Goal: Task Accomplishment & Management: Use online tool/utility

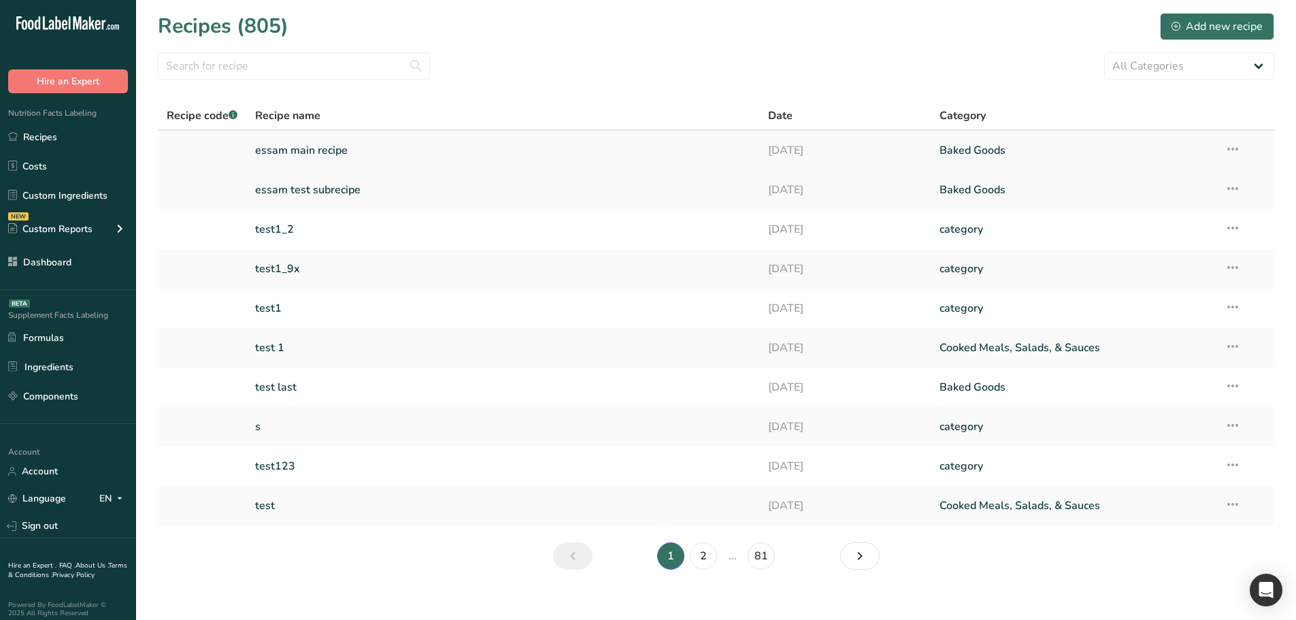
click at [386, 142] on link "essam main recipe" at bounding box center [503, 150] width 497 height 29
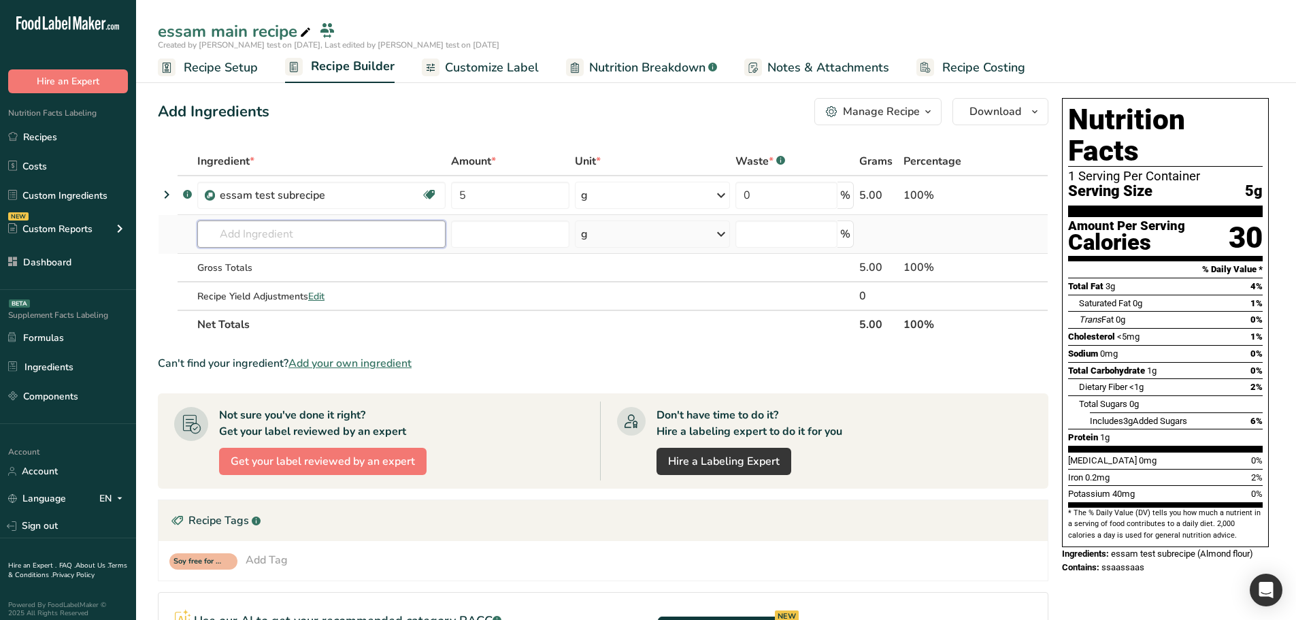
click at [308, 240] on input "text" at bounding box center [321, 233] width 248 height 27
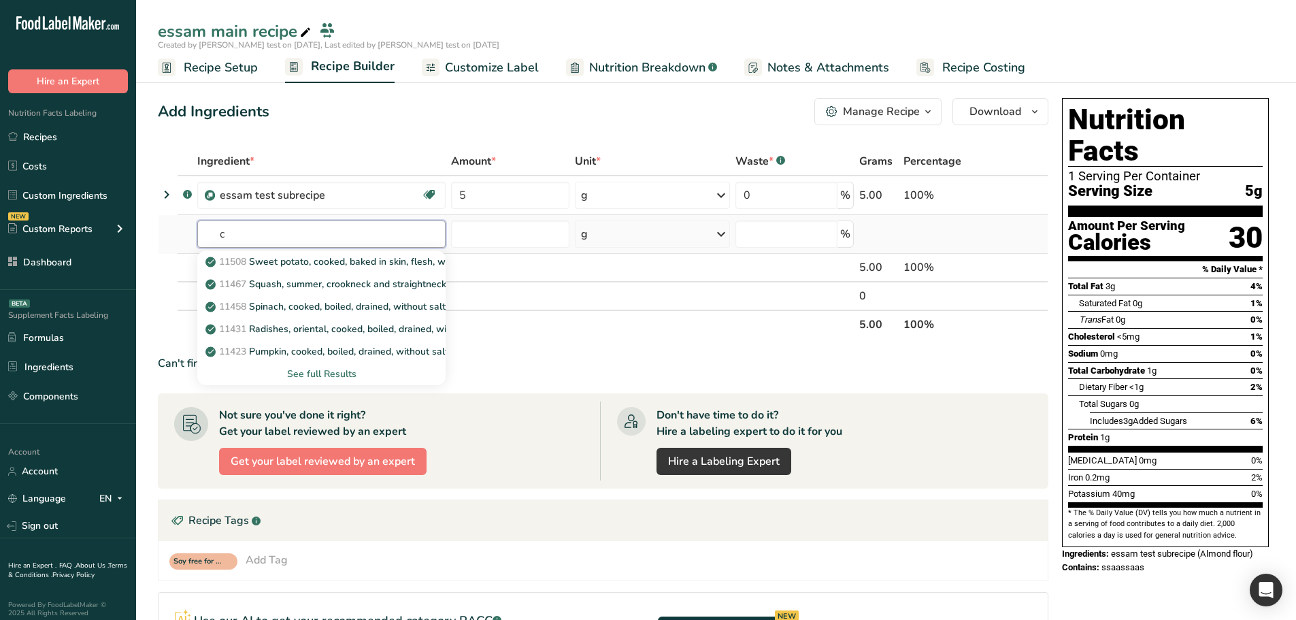
type input "c"
click at [318, 370] on div "See full Results" at bounding box center [321, 374] width 227 height 14
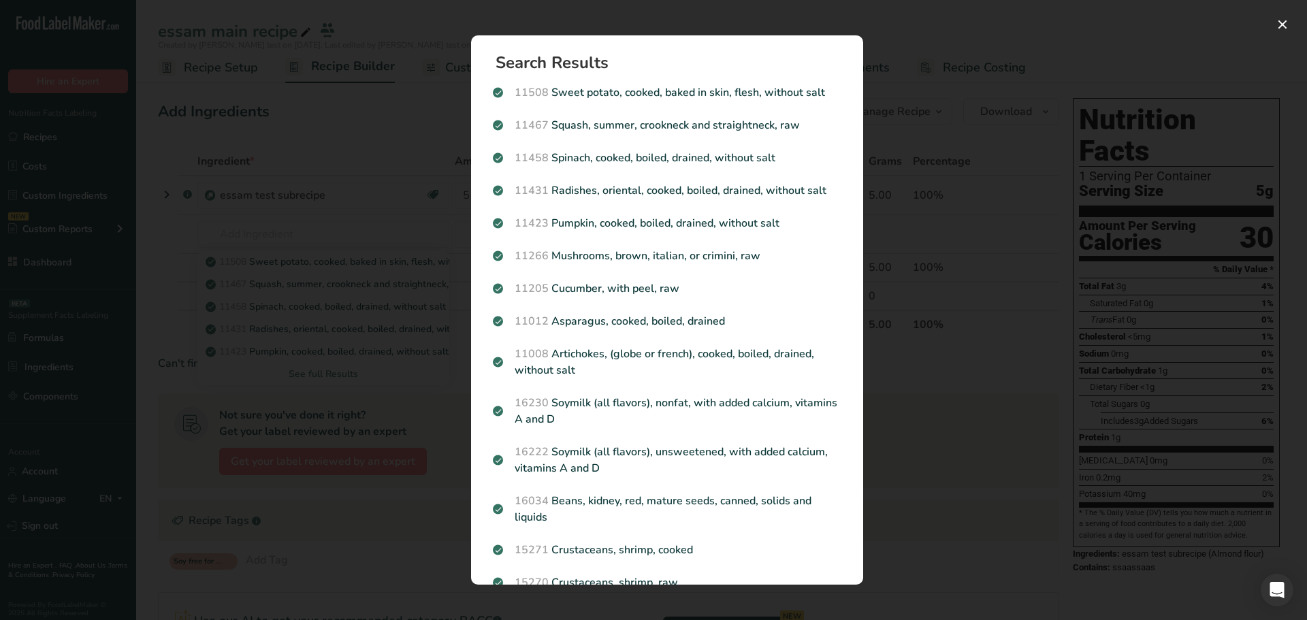
click at [358, 276] on div "Search results modal" at bounding box center [653, 310] width 1307 height 620
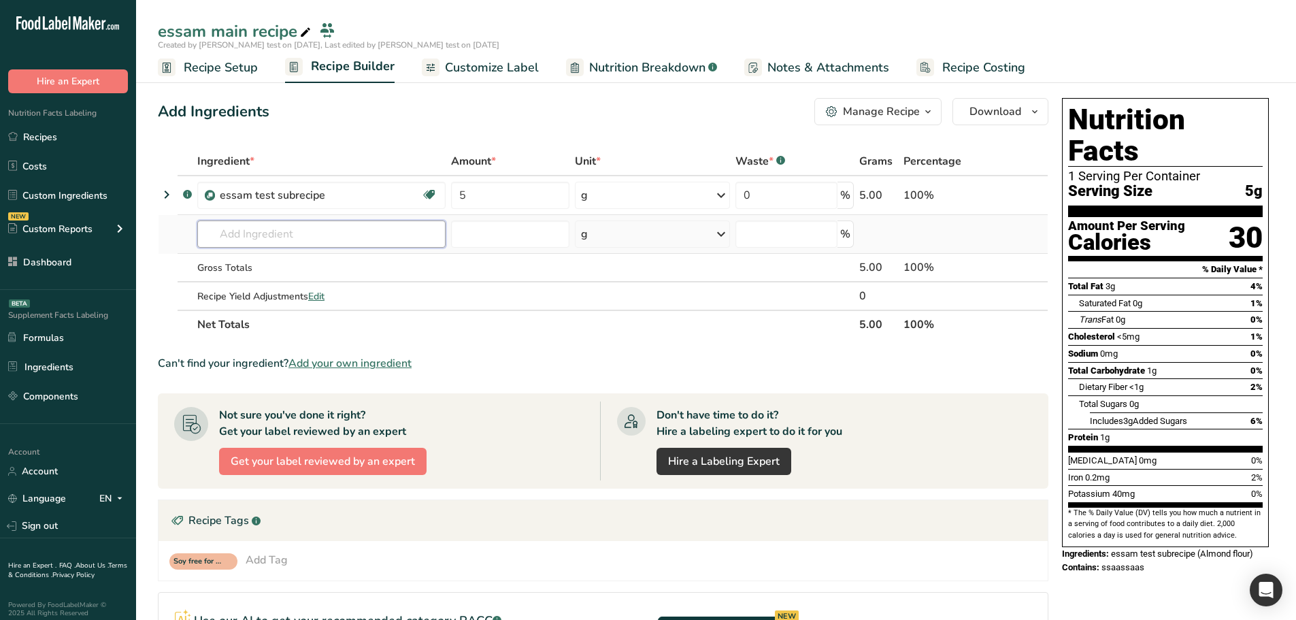
click at [276, 225] on input "text" at bounding box center [321, 233] width 248 height 27
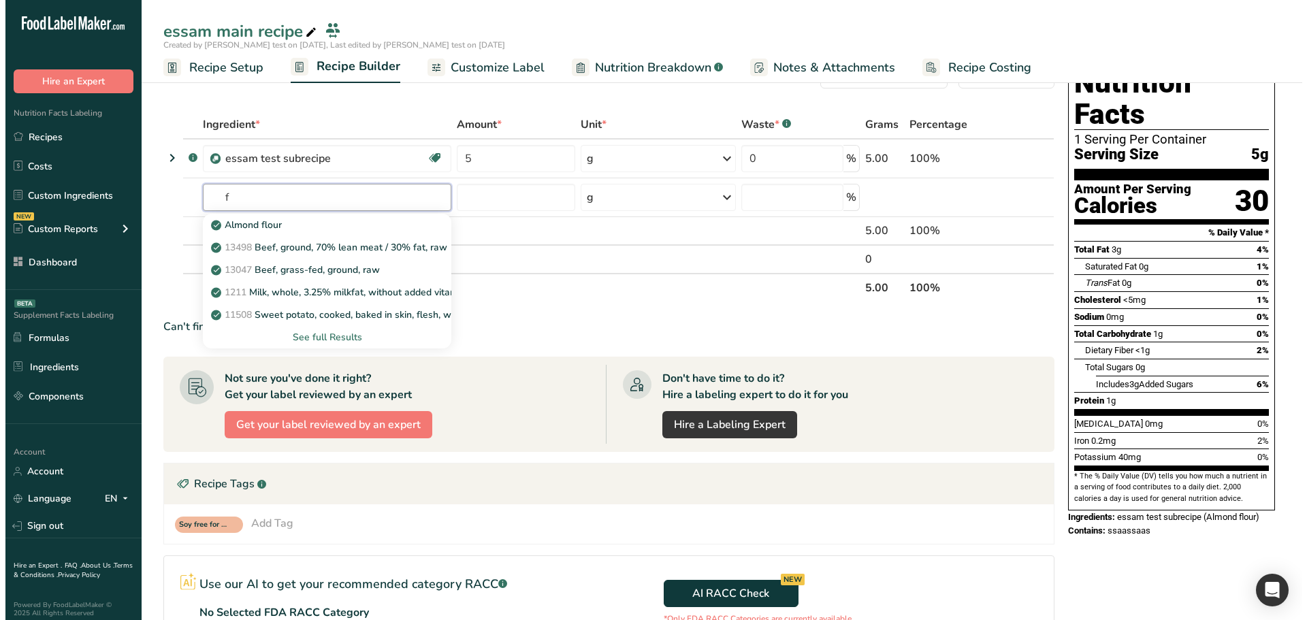
scroll to position [68, 0]
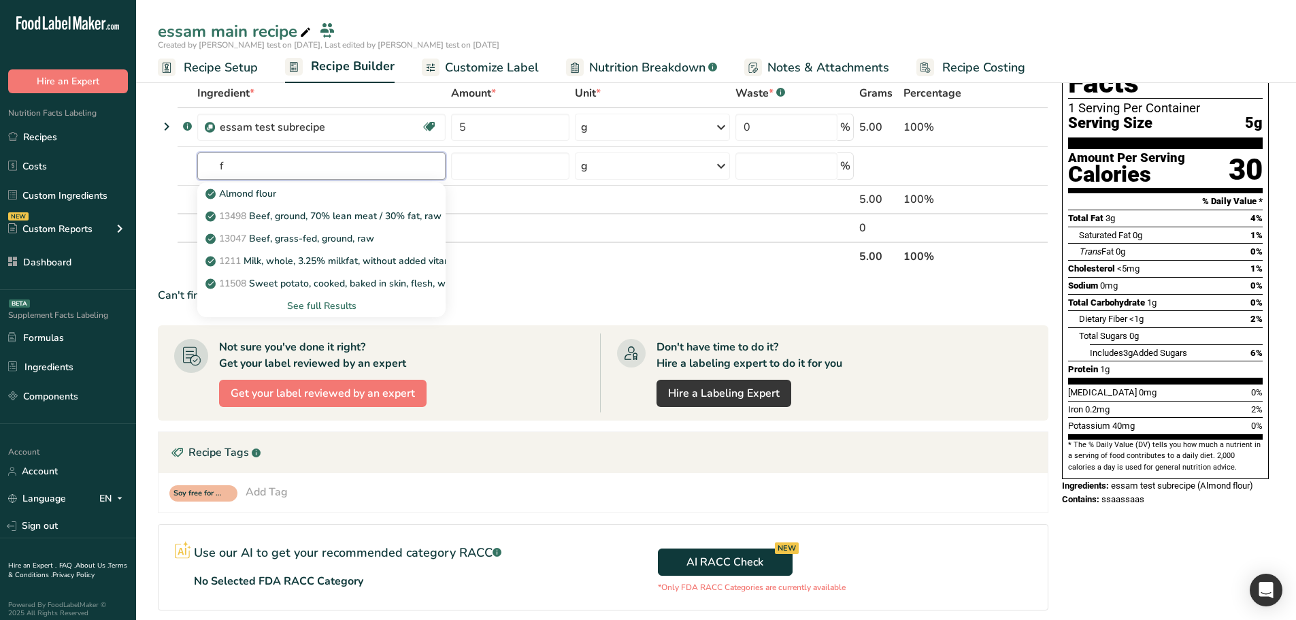
type input "f"
click at [444, 473] on div "Soy free for recipe Add Tag Standard Tags Custom Tags Source of Antioxidants [M…" at bounding box center [603, 492] width 889 height 39
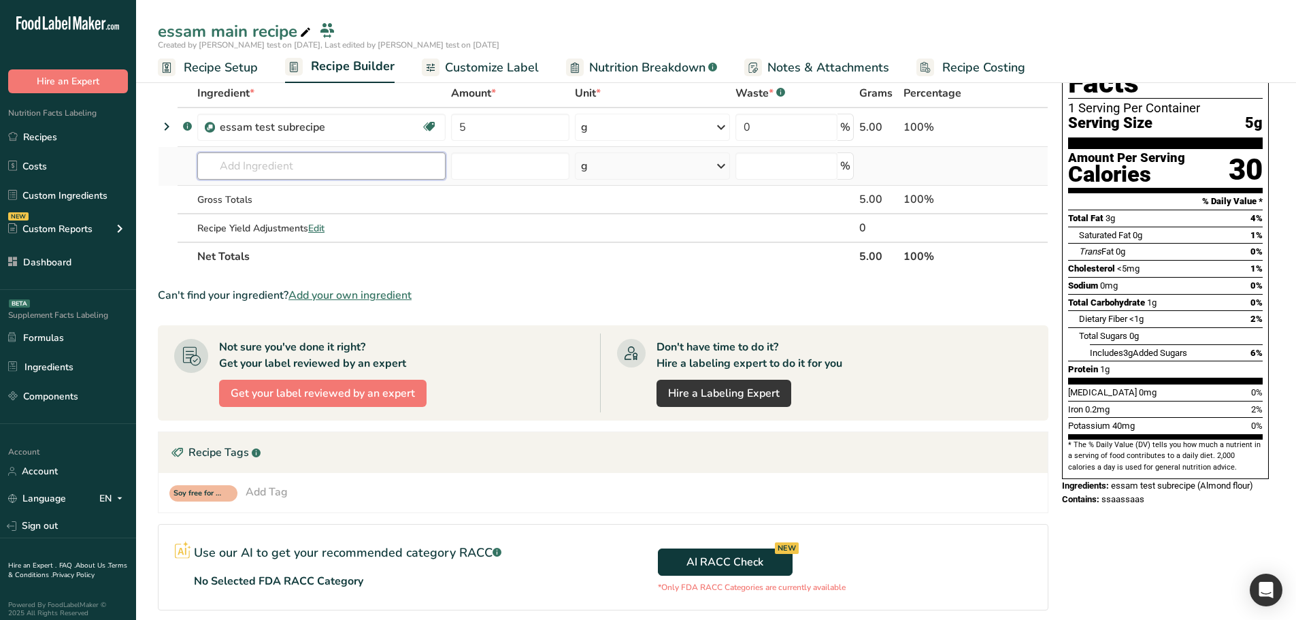
click at [299, 172] on input "text" at bounding box center [321, 165] width 248 height 27
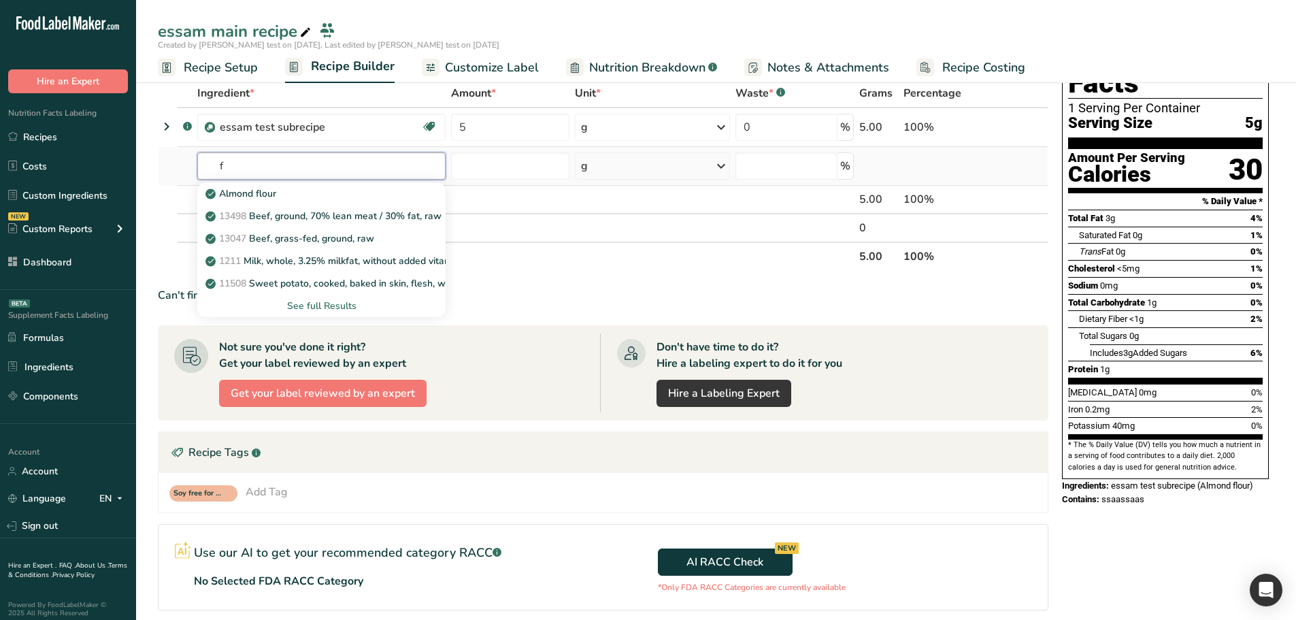
drag, startPoint x: 243, startPoint y: 169, endPoint x: 223, endPoint y: 167, distance: 20.6
click at [223, 167] on input "f" at bounding box center [321, 165] width 248 height 27
drag, startPoint x: 228, startPoint y: 166, endPoint x: 217, endPoint y: 166, distance: 10.9
click at [217, 166] on input "f" at bounding box center [321, 165] width 248 height 27
click at [244, 171] on input "f" at bounding box center [321, 165] width 248 height 27
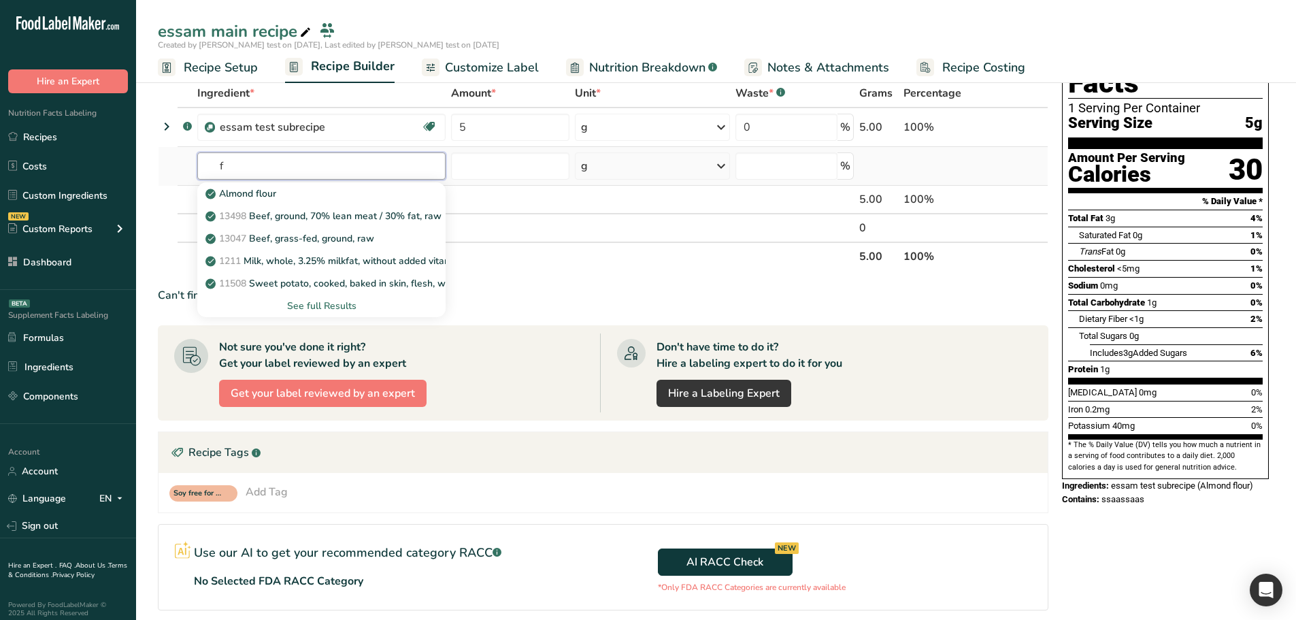
type input "f"
click at [337, 304] on div "See full Results" at bounding box center [321, 306] width 227 height 14
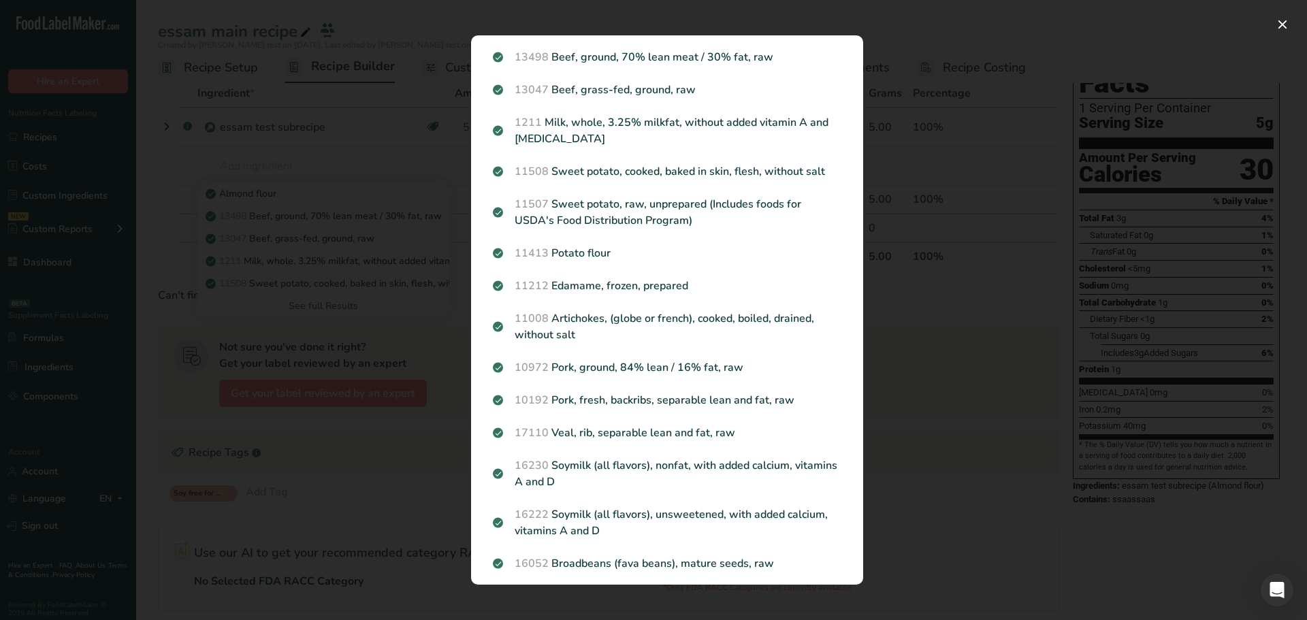
click at [300, 186] on div "Search results modal" at bounding box center [653, 310] width 1307 height 620
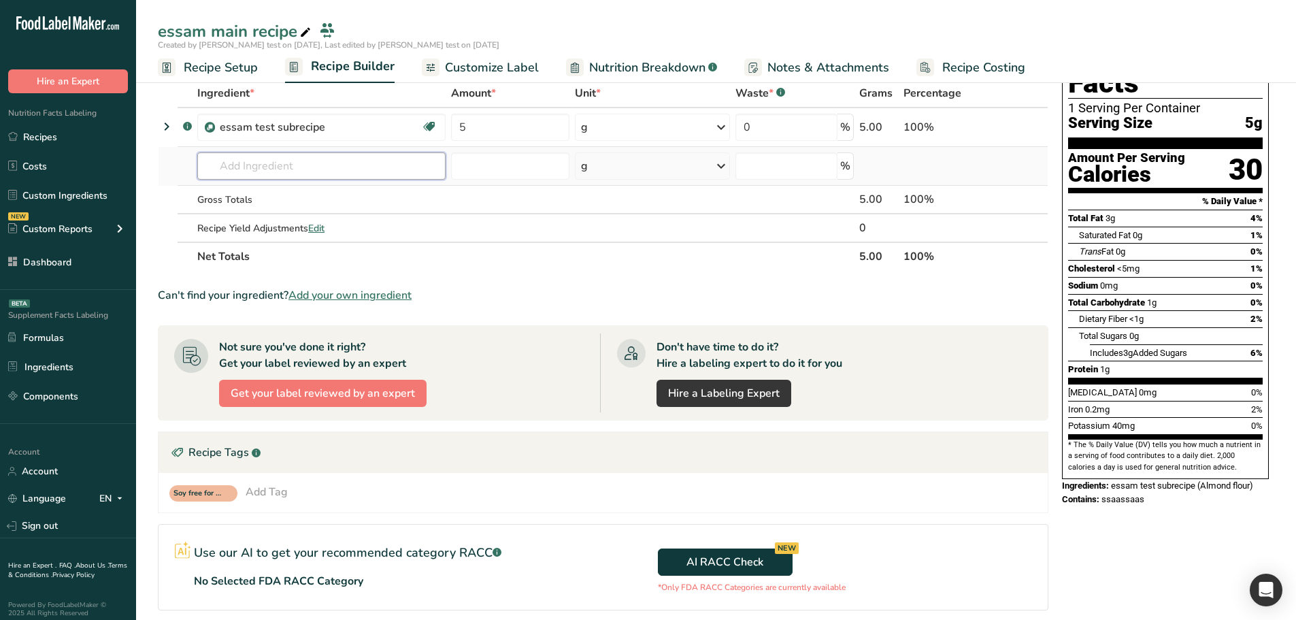
click at [249, 167] on input "text" at bounding box center [321, 165] width 248 height 27
click at [325, 163] on input "fdd" at bounding box center [321, 165] width 248 height 27
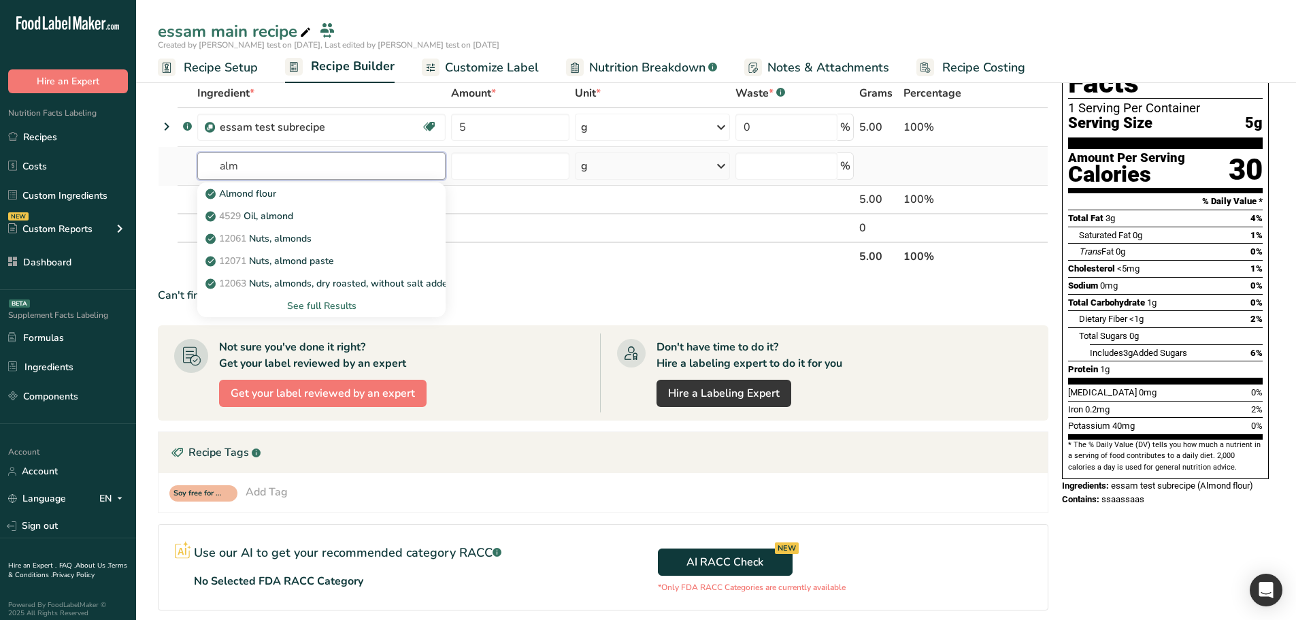
type input "alm"
click at [315, 300] on div "See full Results" at bounding box center [321, 306] width 227 height 14
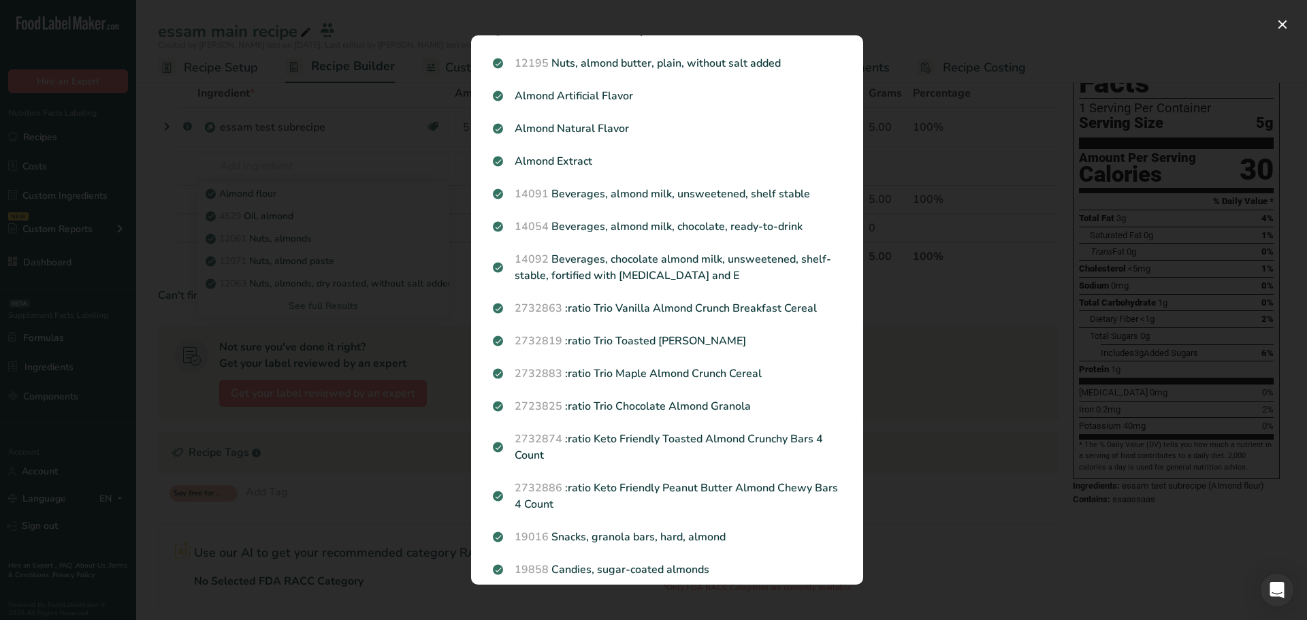
scroll to position [0, 0]
